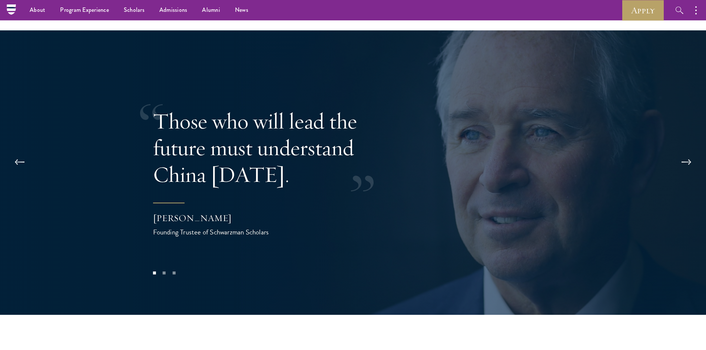
scroll to position [1482, 0]
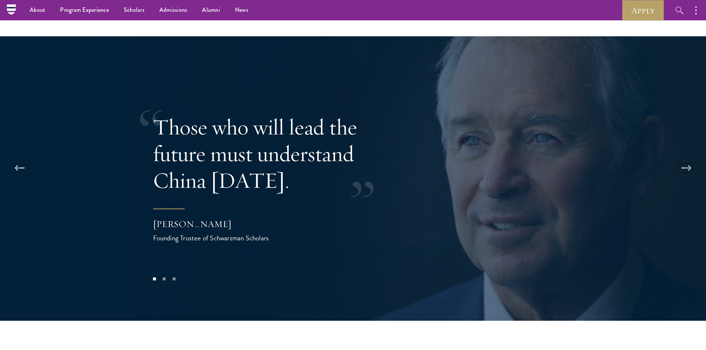
click at [680, 158] on button at bounding box center [686, 168] width 24 height 21
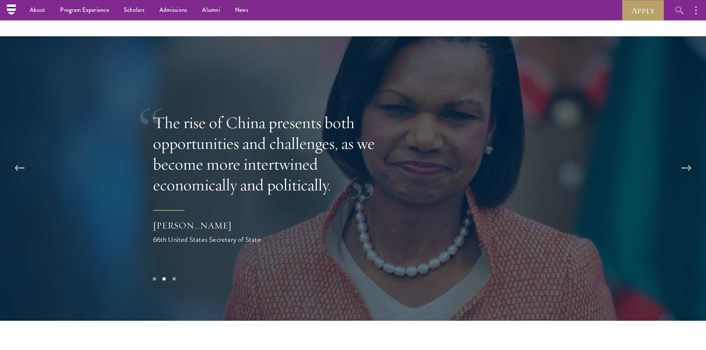
click at [680, 158] on button at bounding box center [686, 168] width 24 height 21
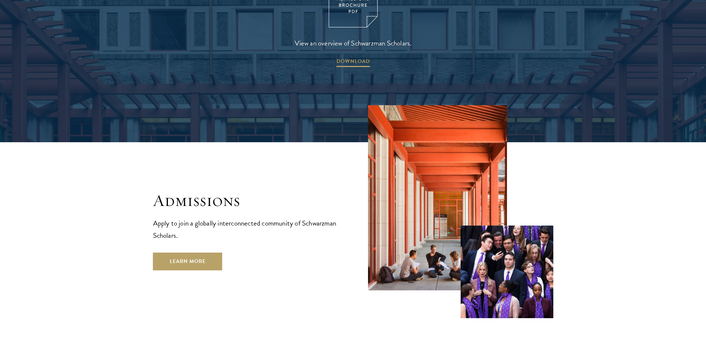
scroll to position [1222, 0]
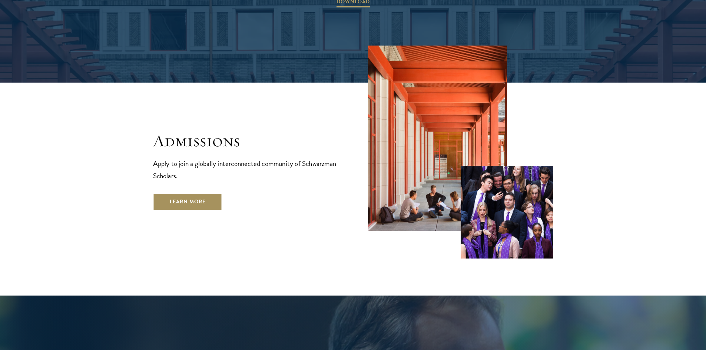
click at [183, 193] on link "Learn More" at bounding box center [187, 202] width 69 height 18
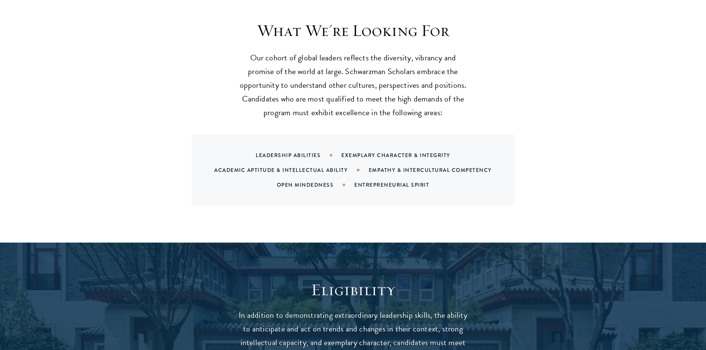
scroll to position [778, 0]
